Goal: Find specific page/section: Find specific page/section

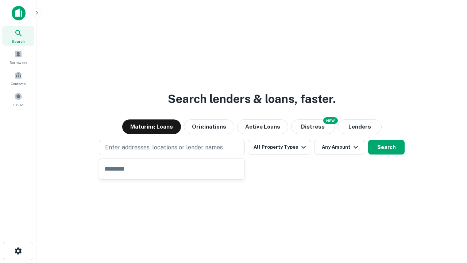
type input "**********"
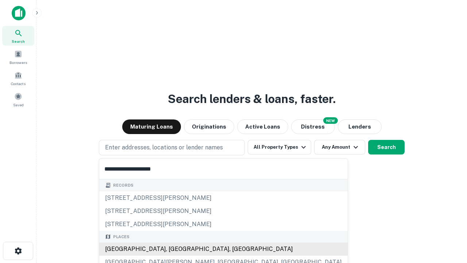
click at [175, 249] on div "Santa Monica, CA, USA" at bounding box center [223, 248] width 249 height 13
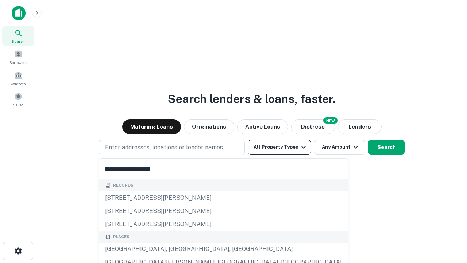
click at [280, 147] on button "All Property Types" at bounding box center [280, 147] width 64 height 15
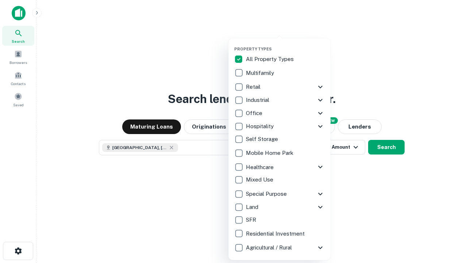
click at [286, 44] on button "button" at bounding box center [285, 44] width 102 height 0
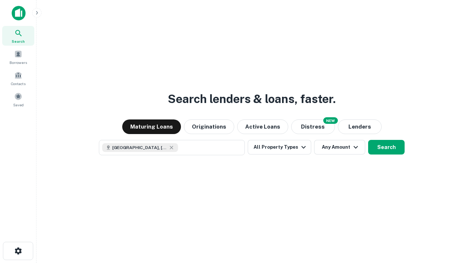
scroll to position [12, 0]
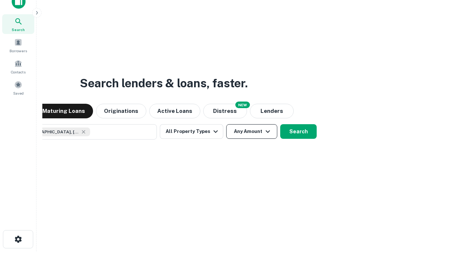
click at [226, 124] on button "Any Amount" at bounding box center [251, 131] width 51 height 15
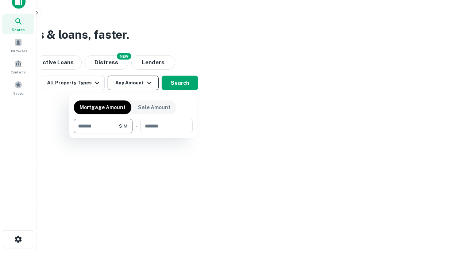
type input "*******"
click at [133, 133] on button "button" at bounding box center [133, 133] width 119 height 0
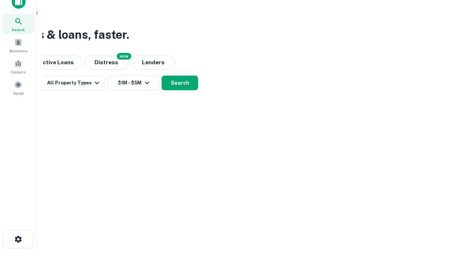
scroll to position [4, 135]
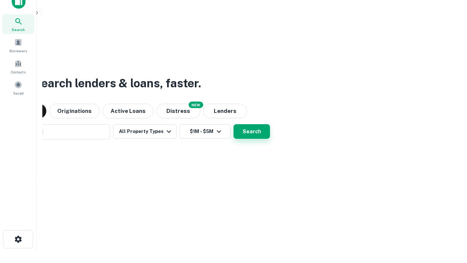
click at [234, 124] on button "Search" at bounding box center [252, 131] width 37 height 15
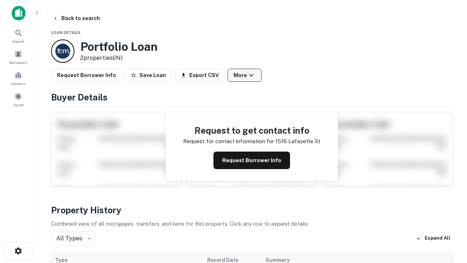
click at [245, 75] on button "More" at bounding box center [245, 75] width 34 height 13
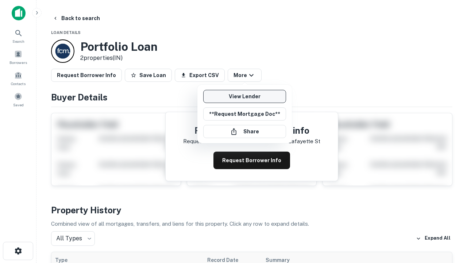
click at [245, 96] on link "View Lender" at bounding box center [244, 96] width 83 height 13
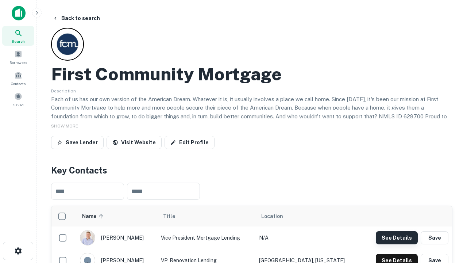
click at [397, 237] on button "See Details" at bounding box center [397, 237] width 42 height 13
click at [18, 251] on icon "button" at bounding box center [18, 250] width 9 height 9
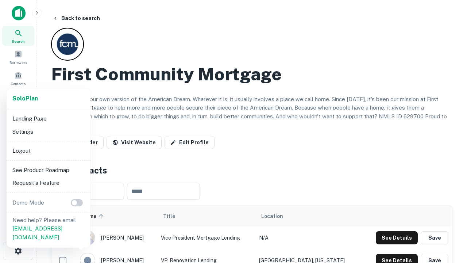
click at [48, 150] on li "Logout" at bounding box center [48, 150] width 78 height 13
